Goal: Task Accomplishment & Management: Use online tool/utility

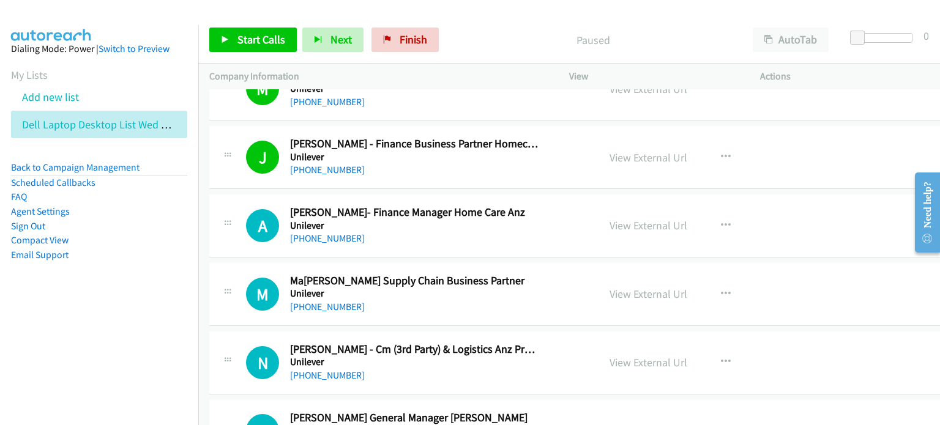
scroll to position [12541, 0]
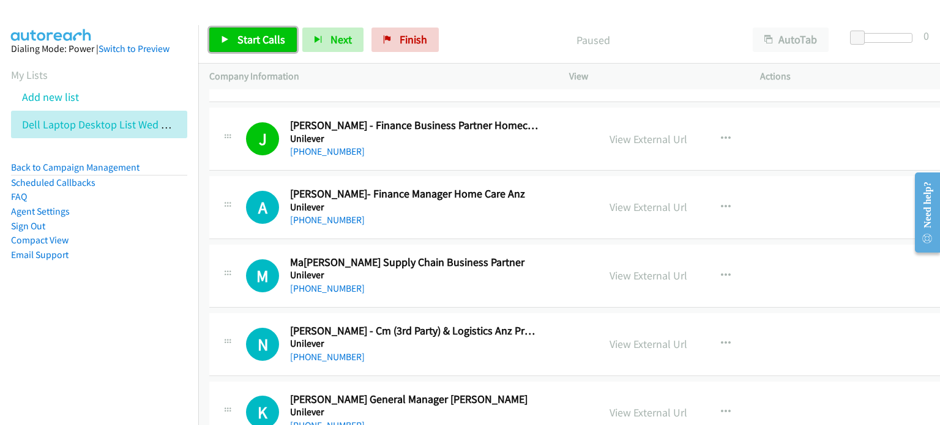
click at [245, 35] on span "Start Calls" at bounding box center [261, 39] width 48 height 14
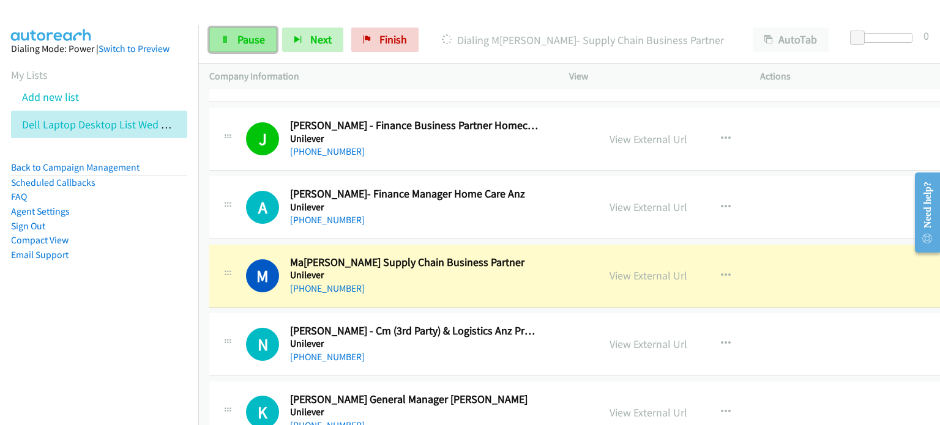
click at [245, 39] on span "Pause" at bounding box center [251, 39] width 28 height 14
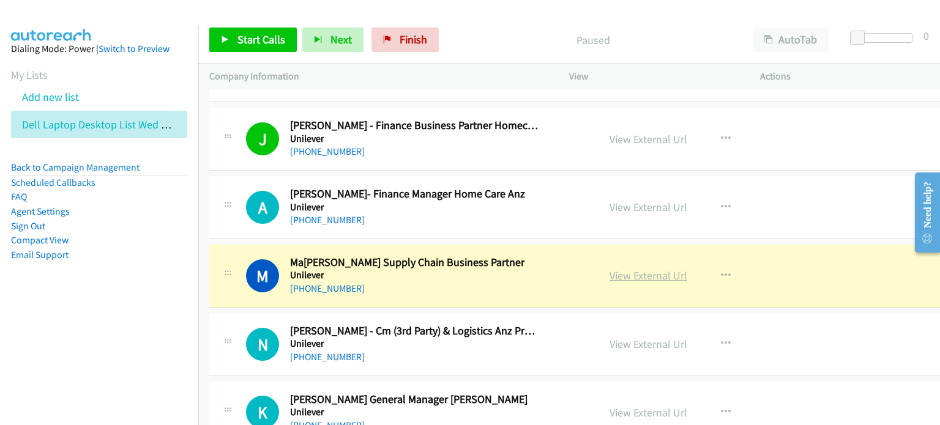
click at [637, 269] on link "View External Url" at bounding box center [648, 276] width 78 height 14
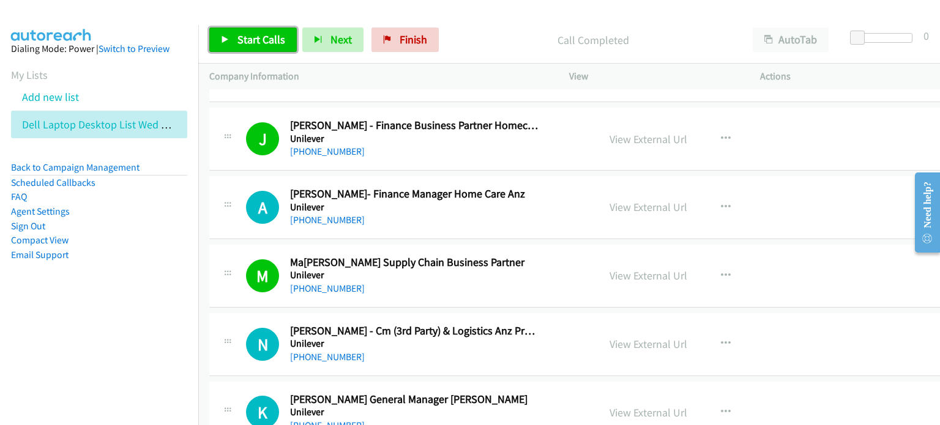
click at [249, 36] on span "Start Calls" at bounding box center [261, 39] width 48 height 14
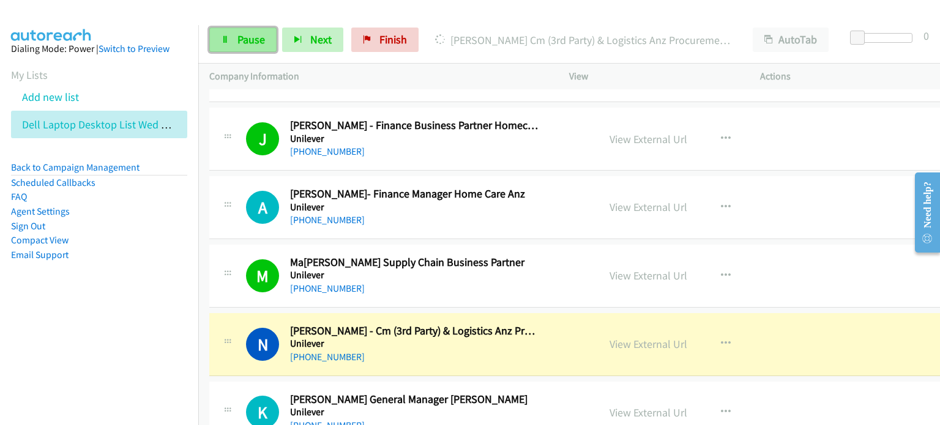
click at [244, 48] on link "Pause" at bounding box center [242, 40] width 67 height 24
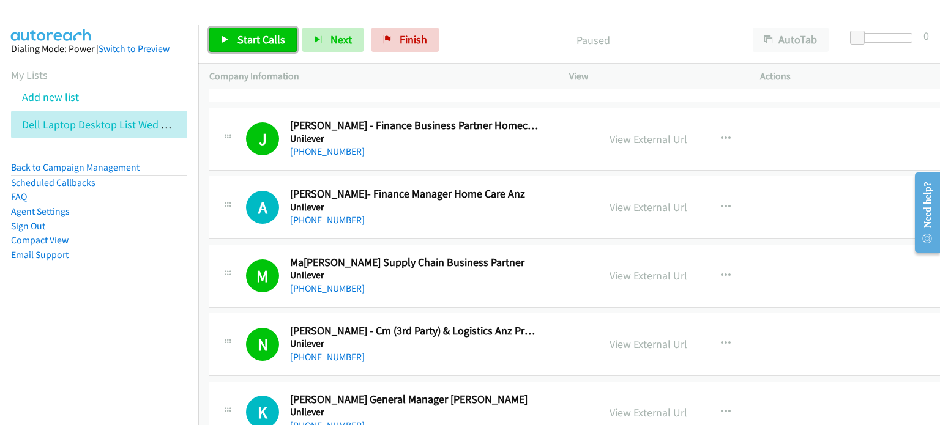
click at [258, 38] on span "Start Calls" at bounding box center [261, 39] width 48 height 14
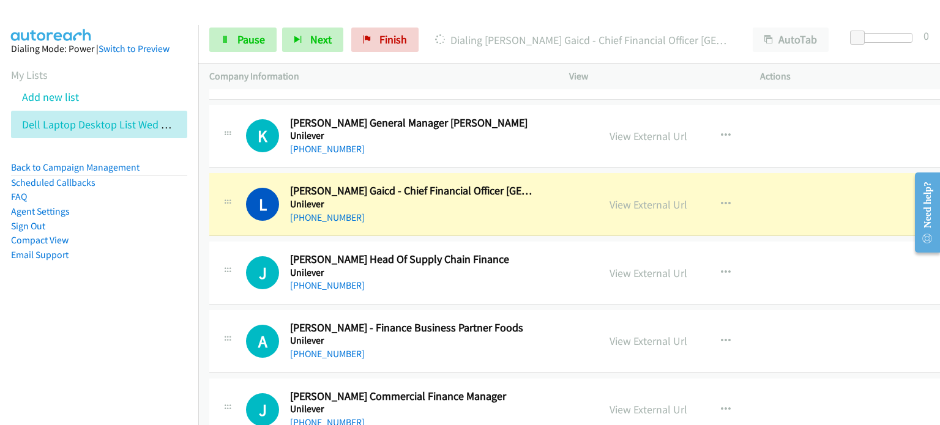
scroll to position [12847, 0]
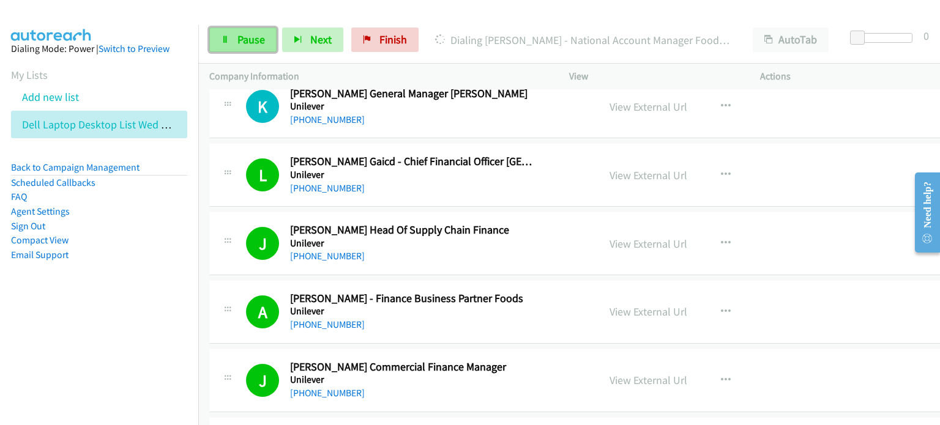
click at [245, 38] on span "Pause" at bounding box center [251, 39] width 28 height 14
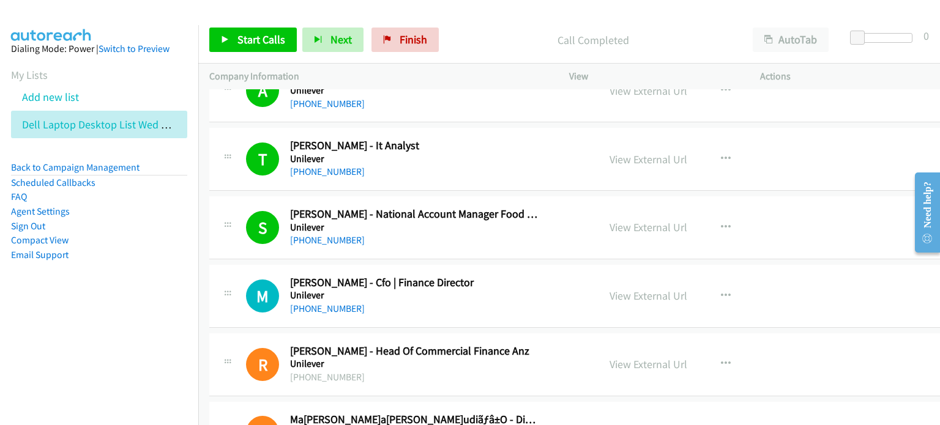
scroll to position [13703, 0]
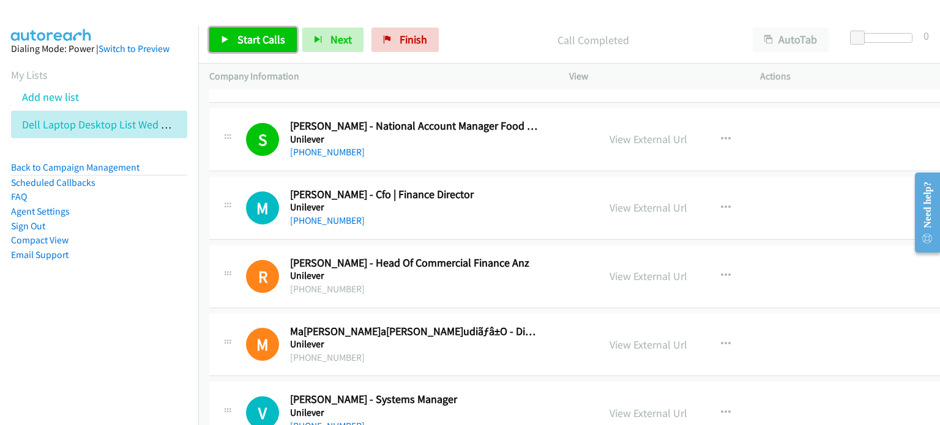
click at [252, 34] on span "Start Calls" at bounding box center [261, 39] width 48 height 14
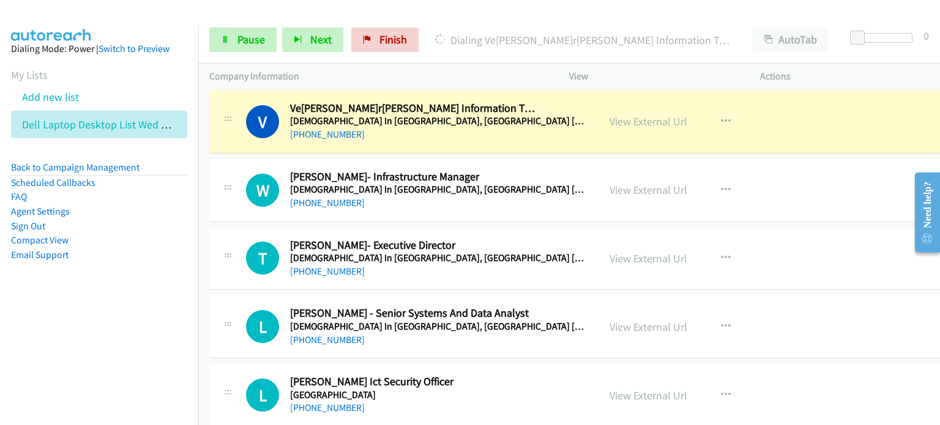
scroll to position [14070, 0]
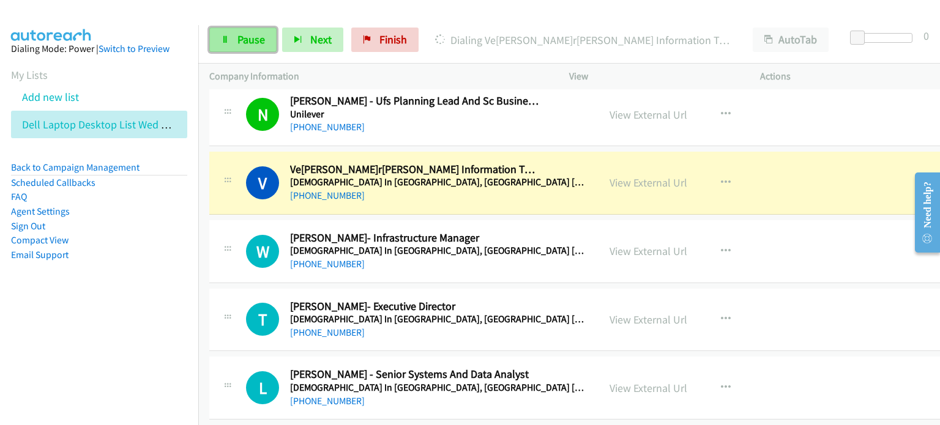
click at [254, 34] on span "Pause" at bounding box center [251, 39] width 28 height 14
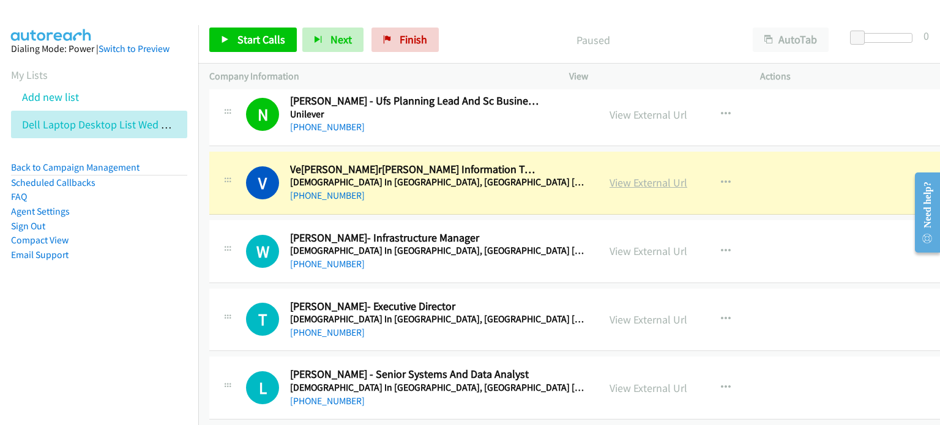
click at [622, 176] on link "View External Url" at bounding box center [648, 183] width 78 height 14
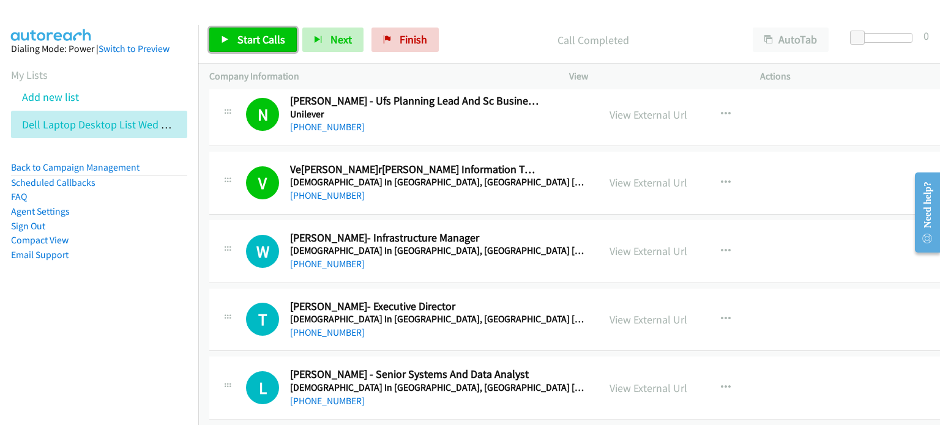
click at [245, 33] on span "Start Calls" at bounding box center [261, 39] width 48 height 14
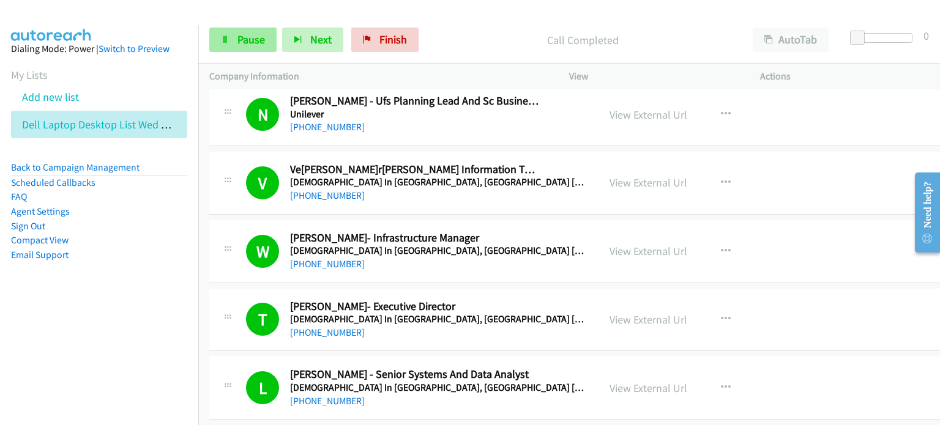
click at [234, 34] on link "Pause" at bounding box center [242, 40] width 67 height 24
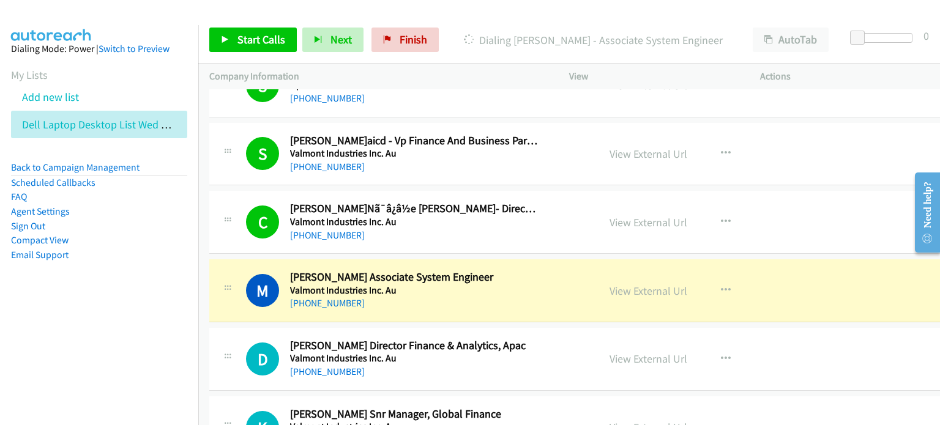
scroll to position [15049, 0]
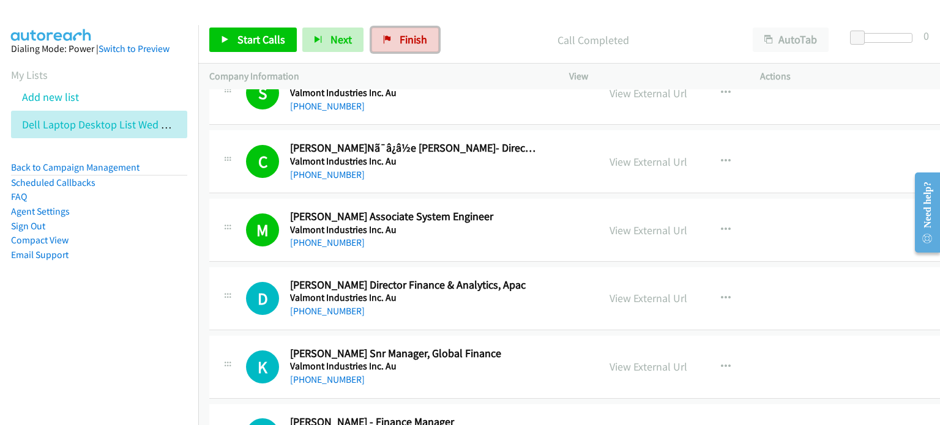
click at [403, 39] on span "Finish" at bounding box center [413, 39] width 28 height 14
